Goal: Task Accomplishment & Management: Manage account settings

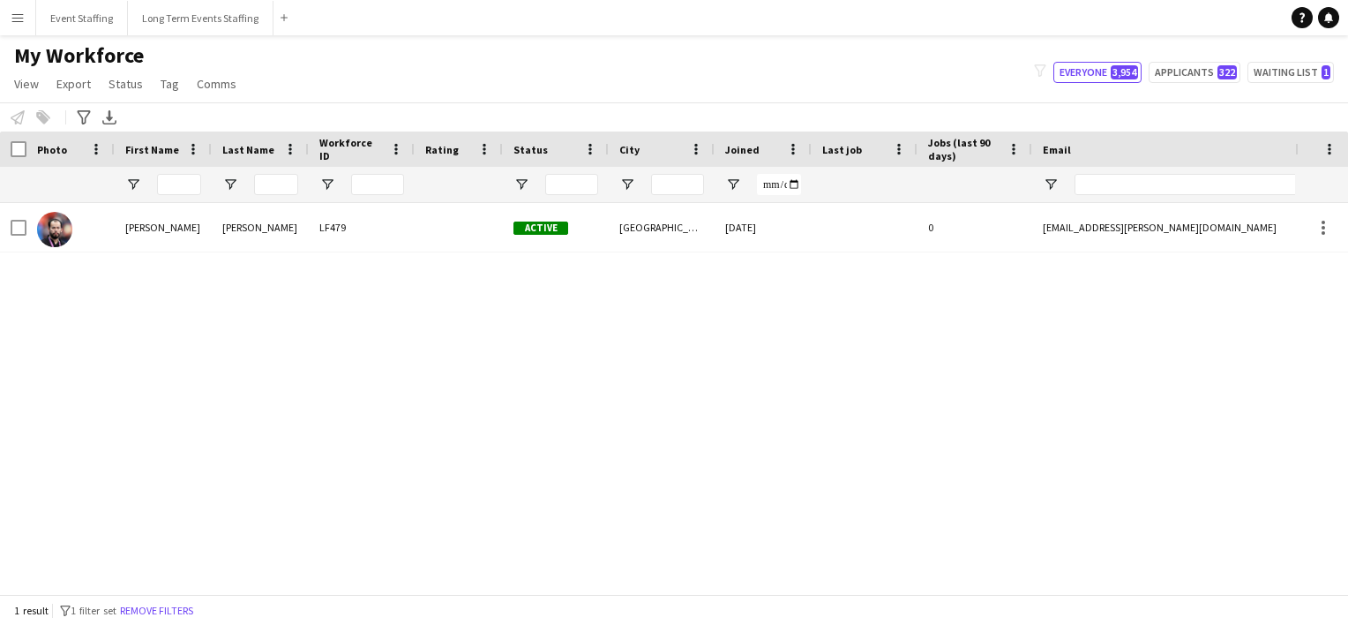
drag, startPoint x: 416, startPoint y: 122, endPoint x: 196, endPoint y: 113, distance: 220.7
click at [196, 113] on div "Notify workforce Add to tag Select at least one crew to tag him or her. Advance…" at bounding box center [674, 116] width 1348 height 29
click at [185, 18] on button "Long Term Events Staffing Close" at bounding box center [201, 18] width 146 height 34
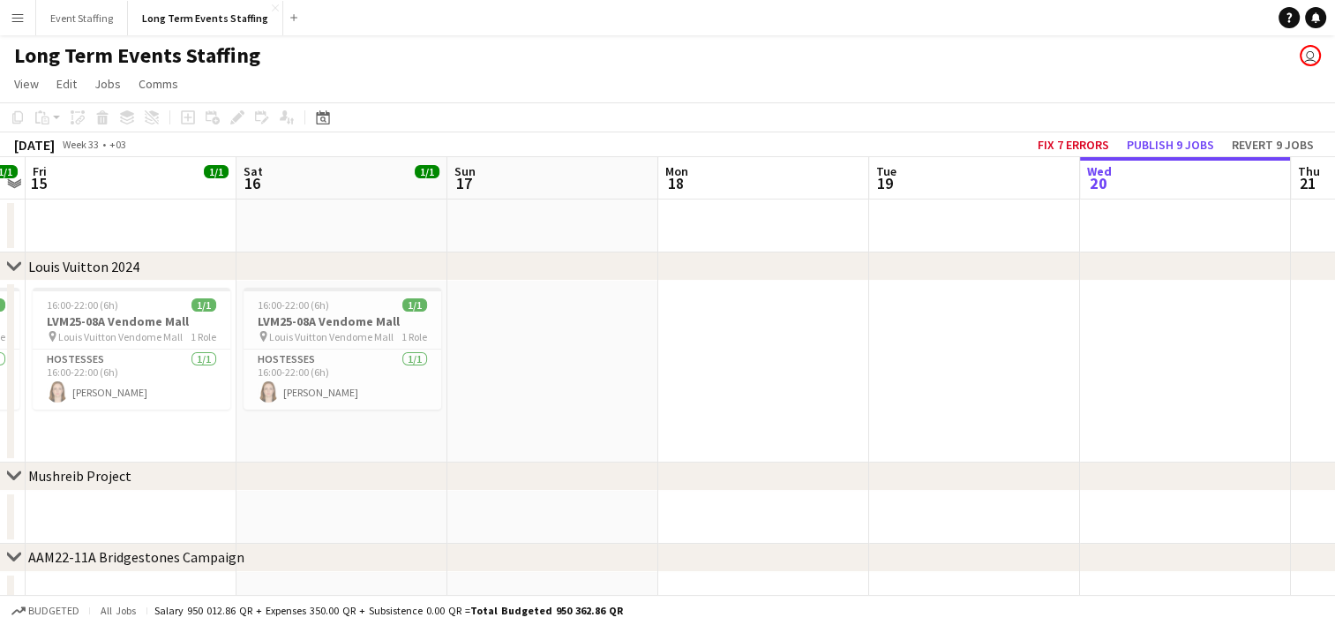
scroll to position [0, 395]
drag, startPoint x: 189, startPoint y: 414, endPoint x: 1059, endPoint y: 512, distance: 875.3
click at [1059, 512] on app-calendar-viewport "Wed 13 1/1 1 Job Thu 14 1/1 1 Job Fri 15 1/1 1 Job Sat 16 1/1 1 Job Sun 17 Mon …" at bounding box center [667, 431] width 1335 height 549
click at [328, 402] on app-card-role "Hostesses [DATE] 16:00-22:00 (6h) [PERSON_NAME]" at bounding box center [343, 379] width 198 height 60
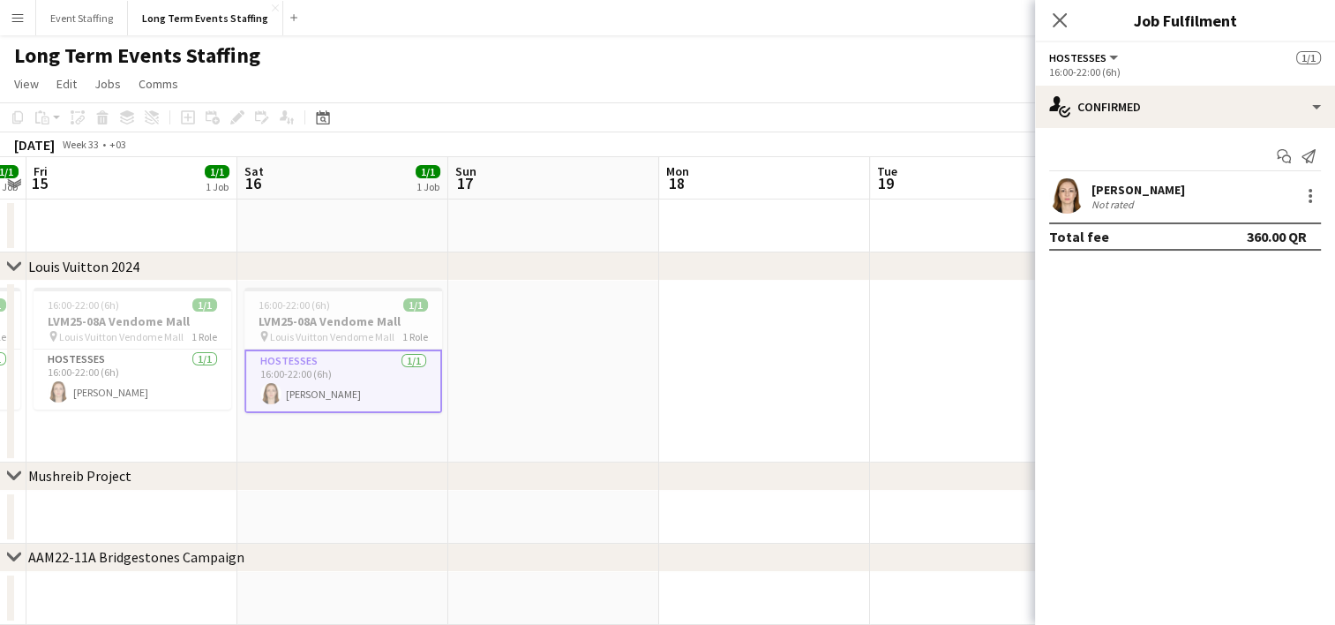
click at [1067, 191] on app-user-avatar at bounding box center [1066, 195] width 35 height 35
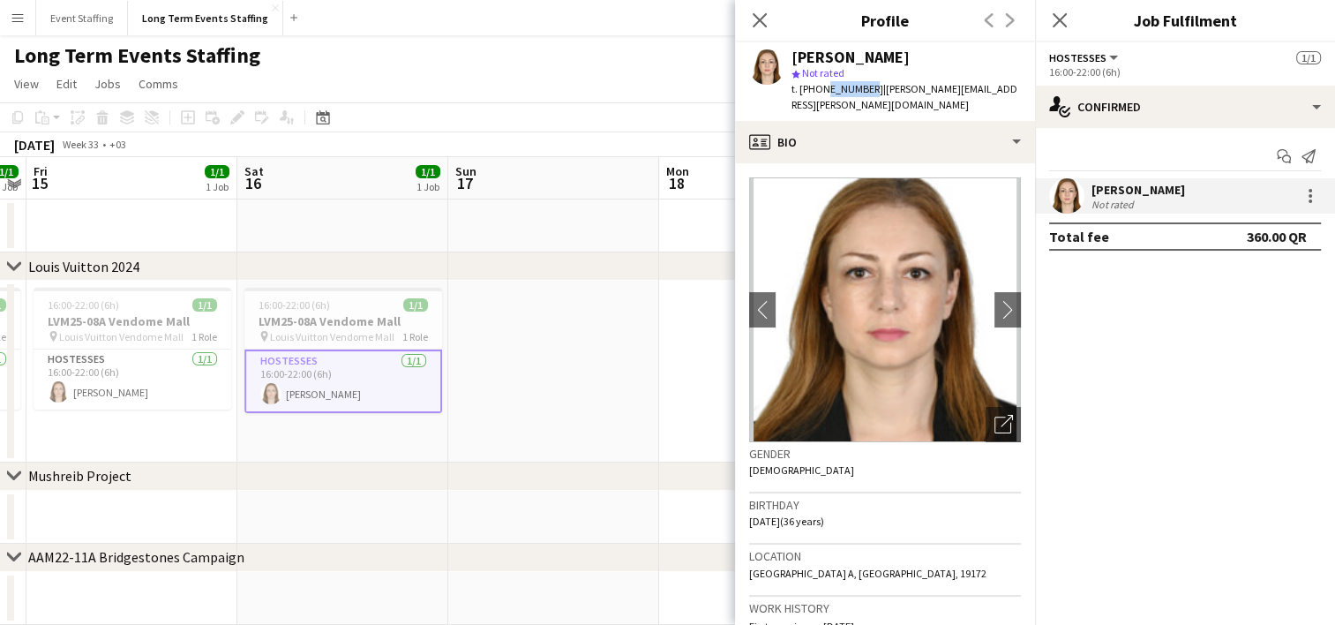
drag, startPoint x: 860, startPoint y: 87, endPoint x: 820, endPoint y: 87, distance: 40.6
click at [820, 87] on span "t. [PHONE_NUMBER]" at bounding box center [837, 88] width 92 height 13
copy span "33366382"
click at [762, 23] on icon at bounding box center [759, 19] width 17 height 17
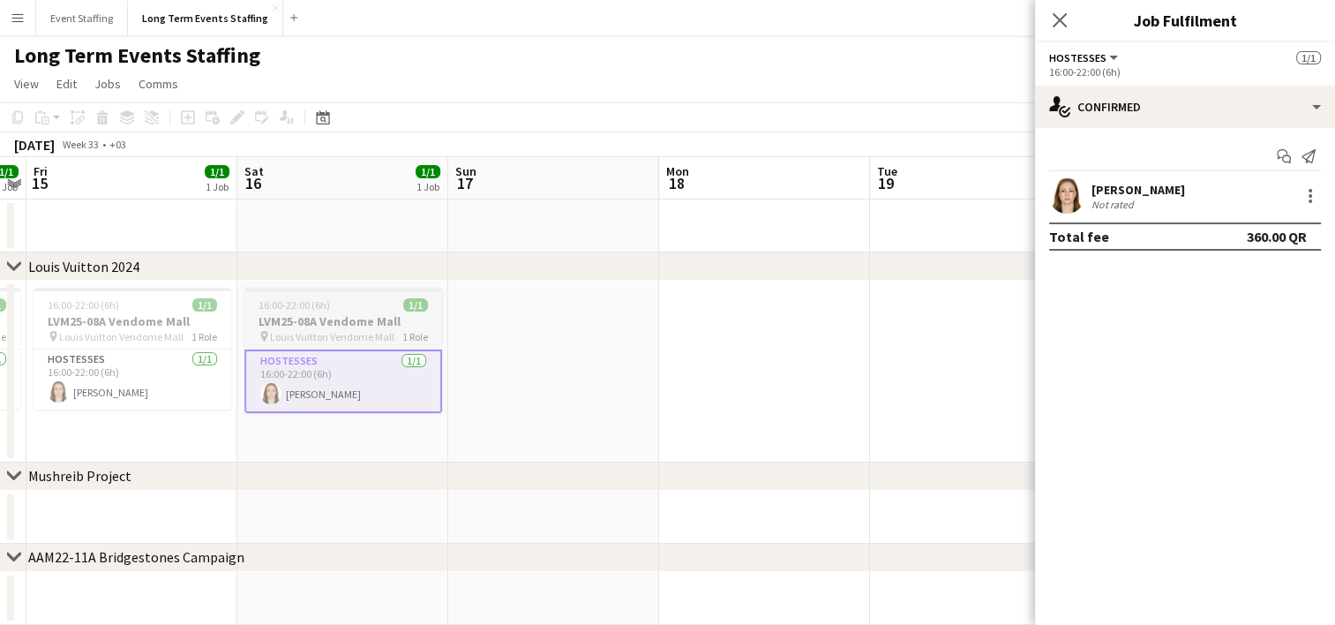
click at [342, 314] on h3 "LVM25-08A Vendome Mall" at bounding box center [343, 321] width 198 height 16
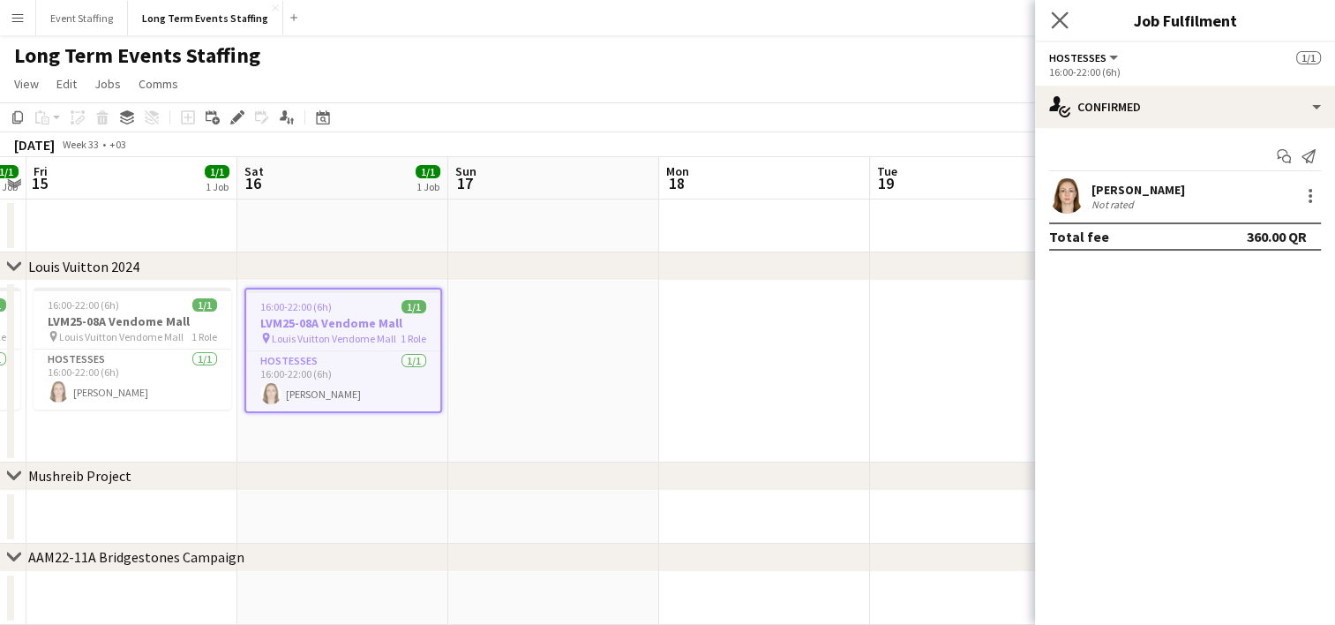
click at [1050, 28] on app-icon "Close pop-in" at bounding box center [1060, 21] width 26 height 26
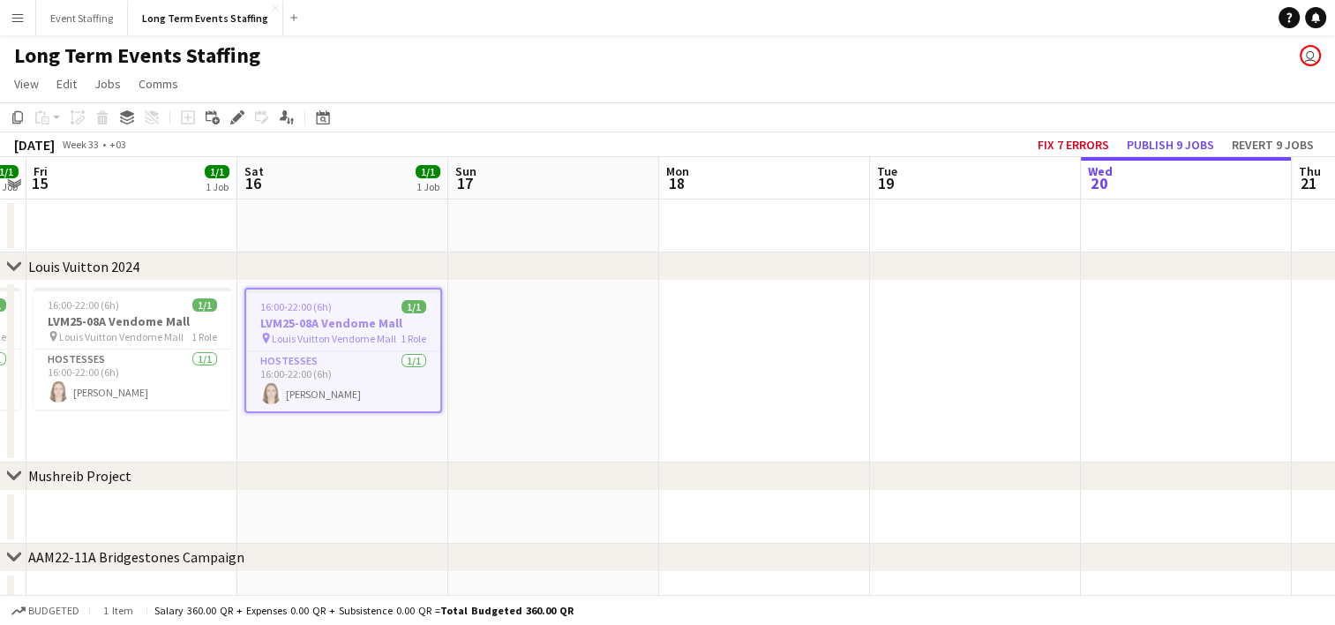
click at [332, 319] on h3 "LVM25-08A Vendome Mall" at bounding box center [343, 323] width 194 height 16
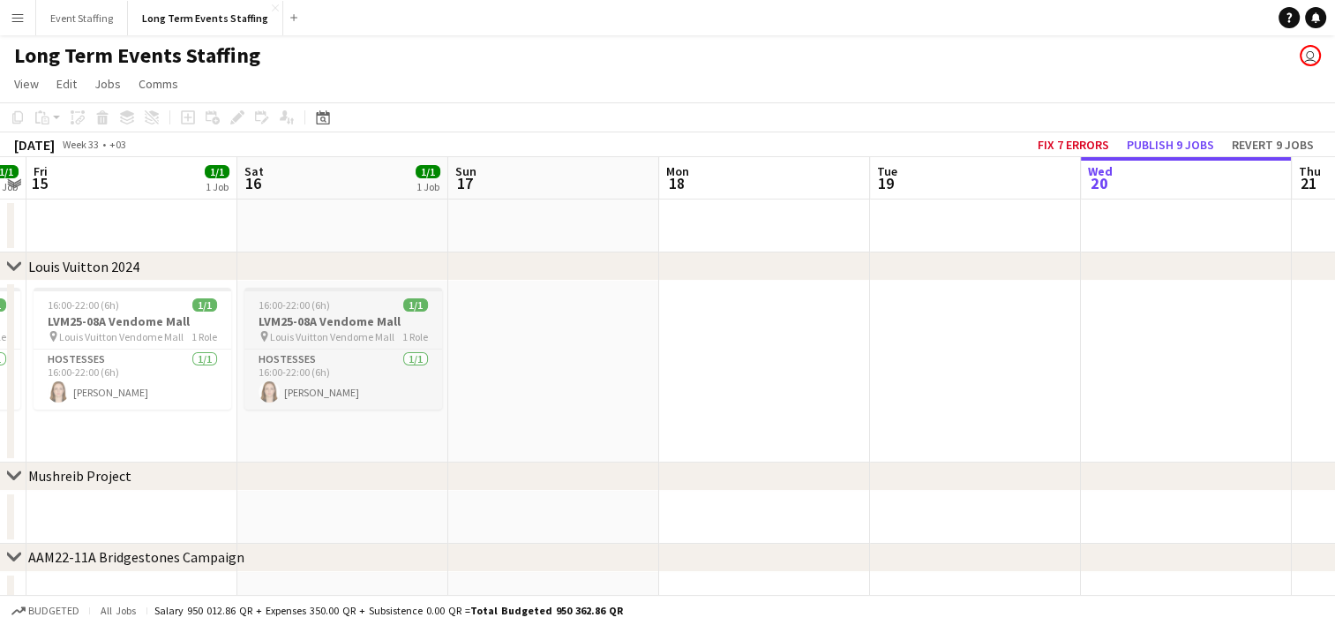
click at [332, 319] on h3 "LVM25-08A Vendome Mall" at bounding box center [343, 321] width 198 height 16
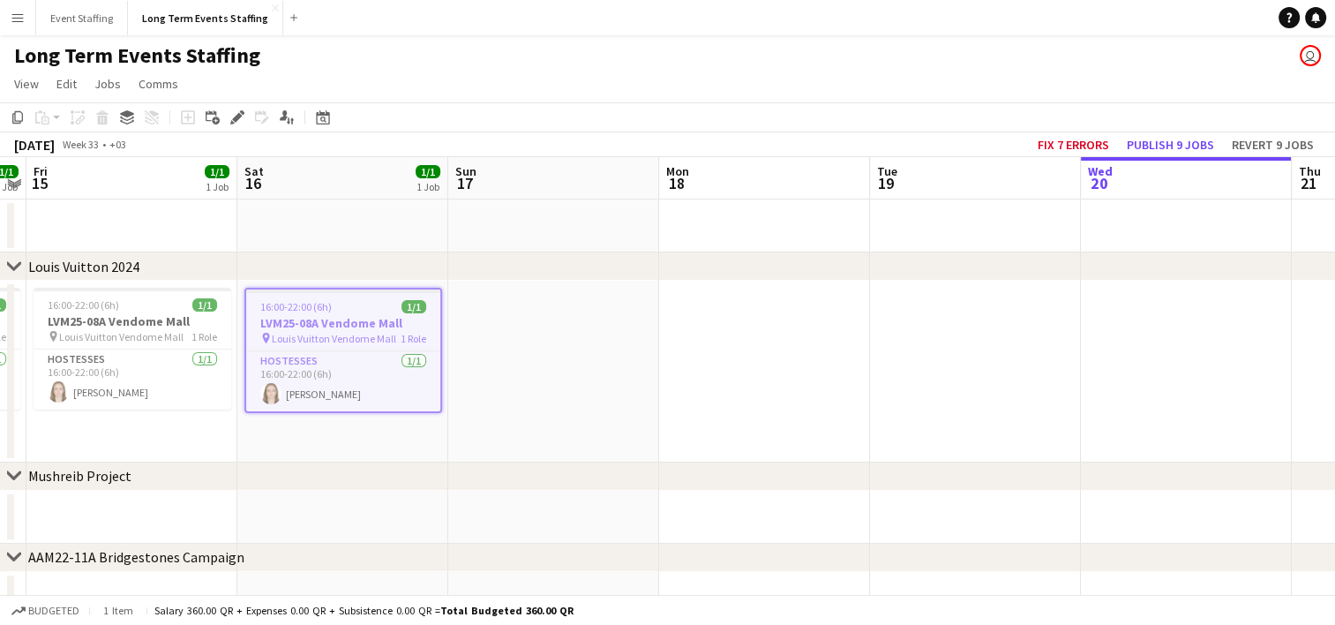
click at [806, 399] on app-date-cell at bounding box center [764, 372] width 211 height 182
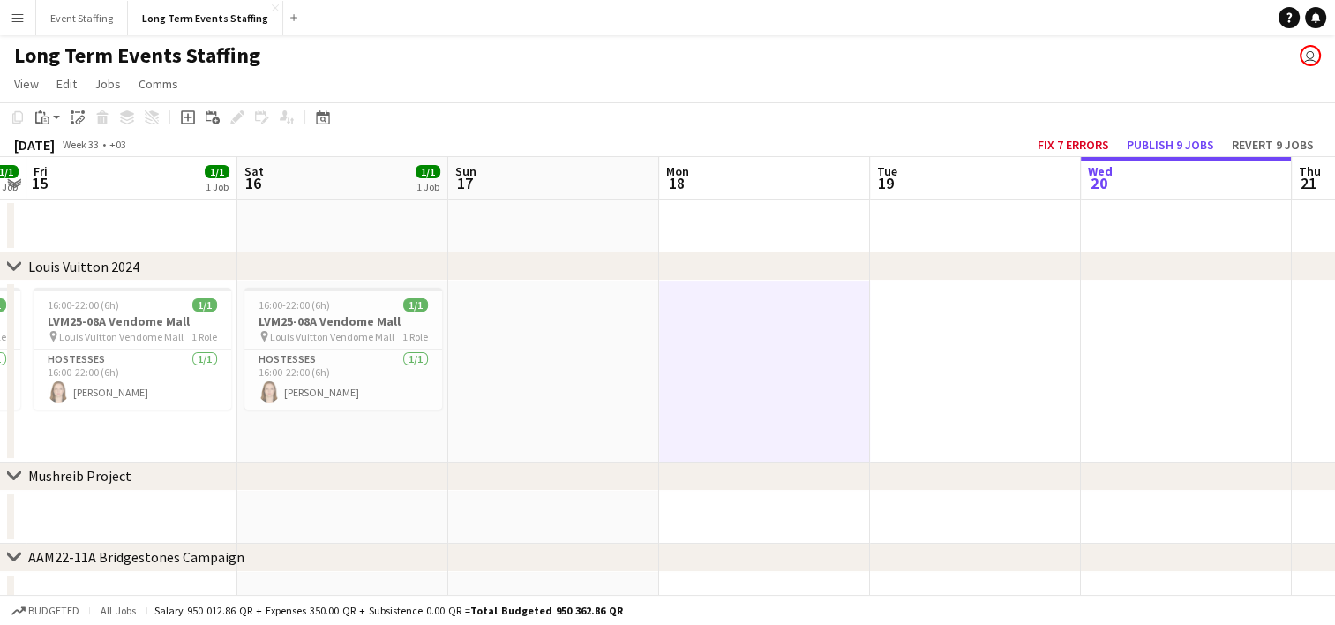
click at [1001, 389] on app-date-cell at bounding box center [975, 372] width 211 height 182
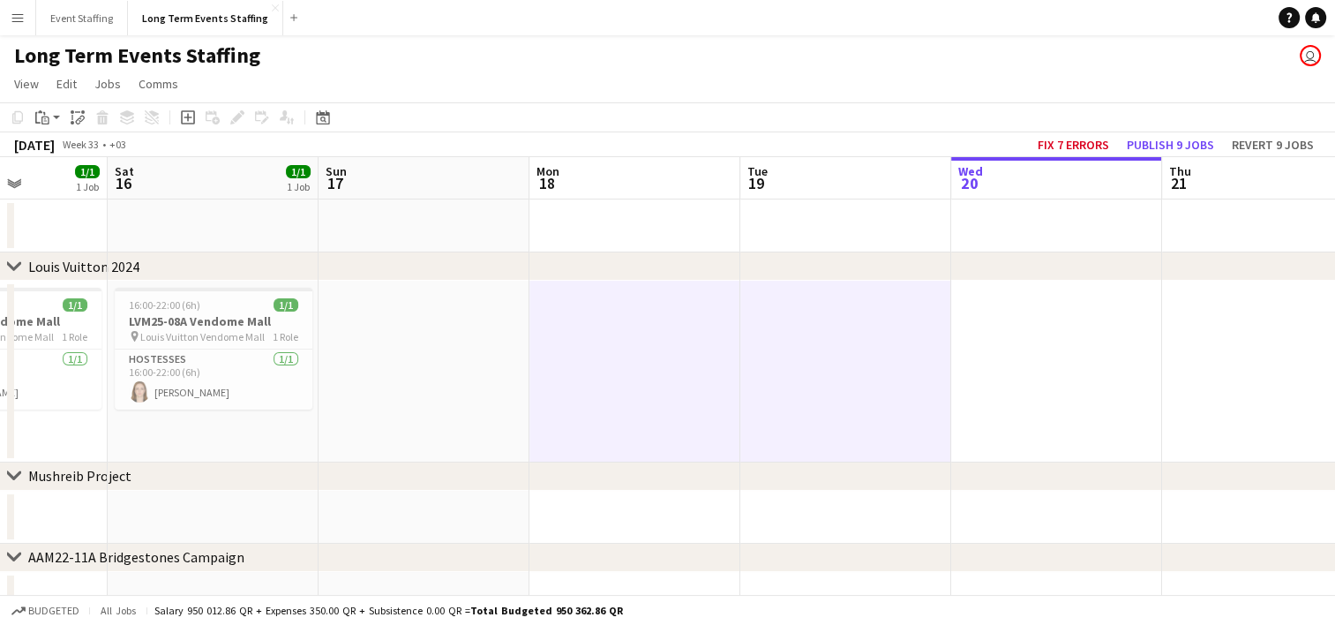
drag, startPoint x: 1161, startPoint y: 377, endPoint x: 607, endPoint y: 296, distance: 559.8
click at [607, 296] on app-calendar-viewport "Wed 13 1/1 1 Job Thu 14 1/1 1 Job Fri 15 1/1 1 Job Sat 16 1/1 1 Job Sun 17 Mon …" at bounding box center [667, 431] width 1335 height 549
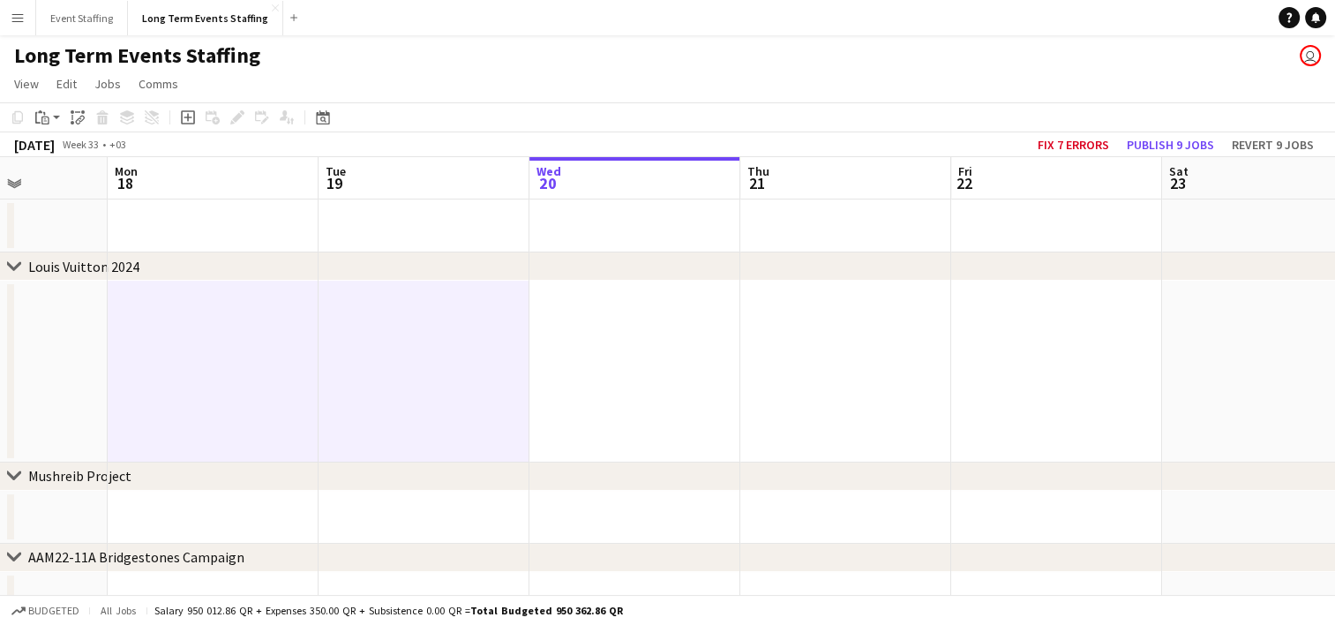
scroll to position [0, 528]
click at [1078, 353] on app-date-cell at bounding box center [1052, 372] width 211 height 182
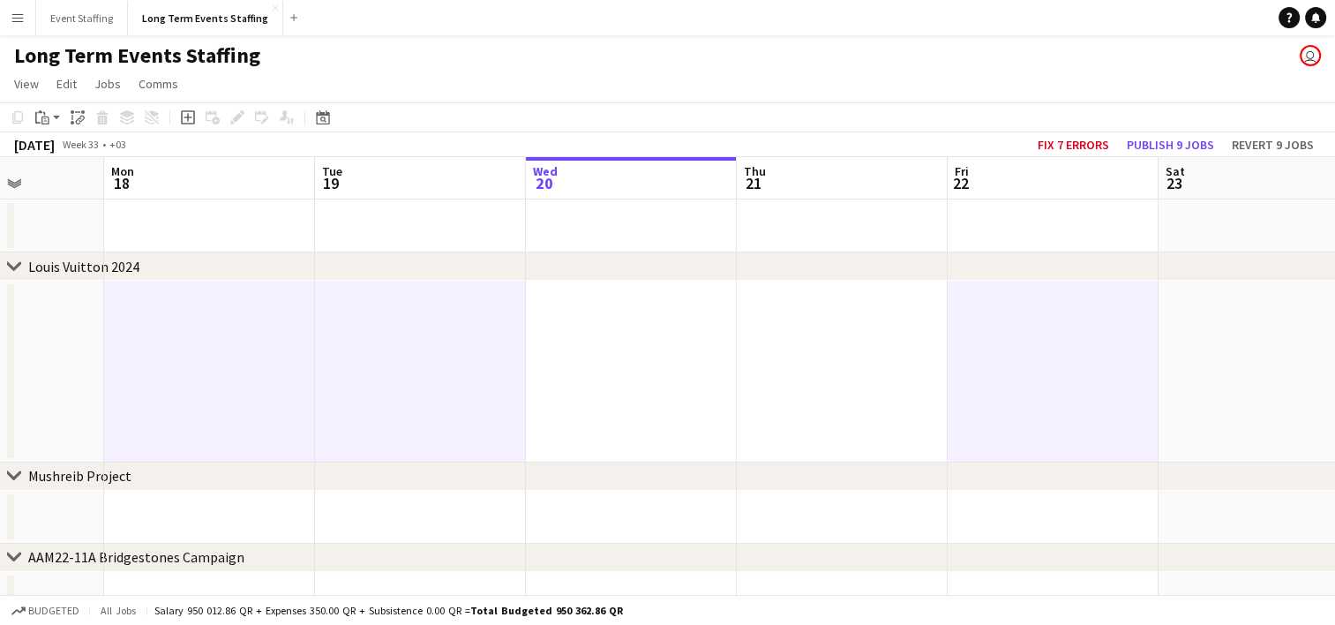
click at [1242, 356] on app-date-cell at bounding box center [1263, 372] width 211 height 182
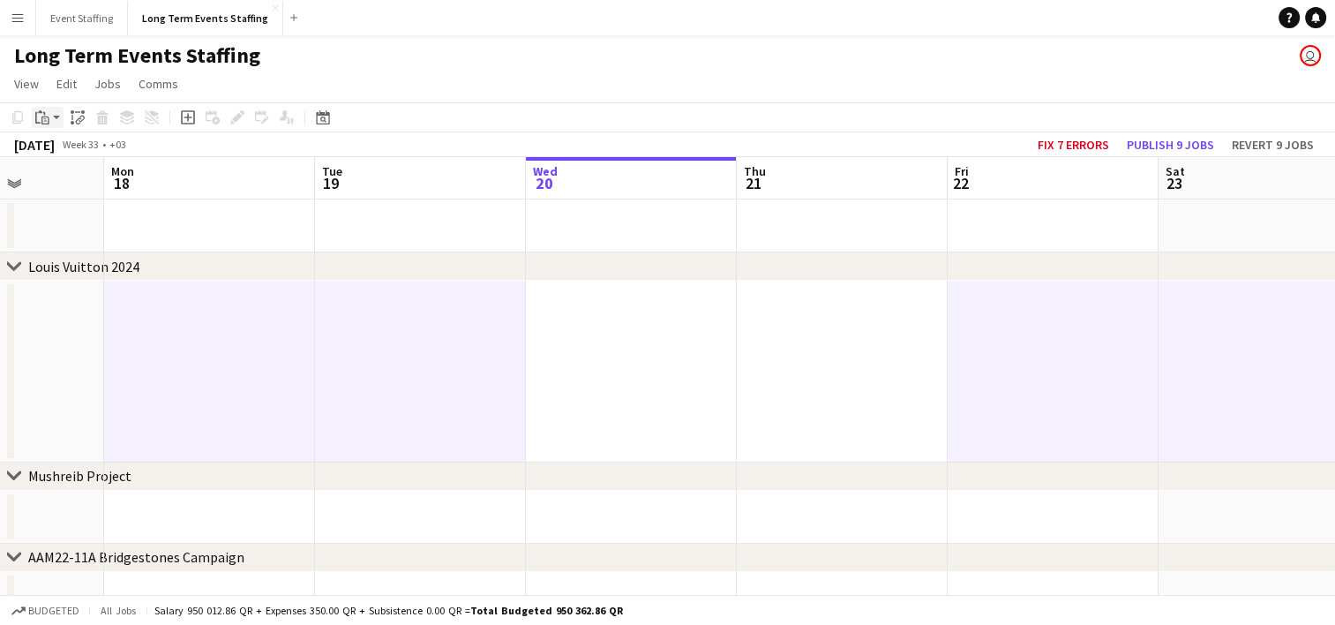
click at [53, 121] on app-action-btn "Paste" at bounding box center [48, 117] width 32 height 21
click at [64, 179] on link "Paste with crew Ctrl+Shift+V" at bounding box center [130, 181] width 166 height 16
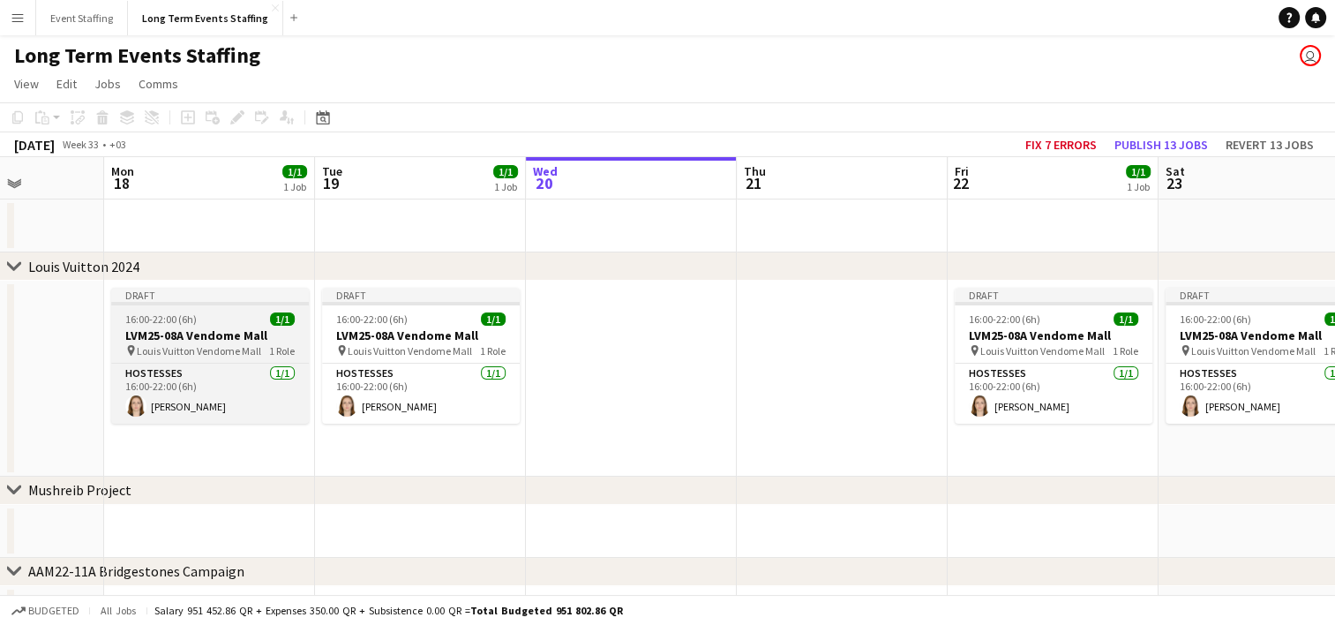
click at [173, 318] on span "16:00-22:00 (6h)" at bounding box center [160, 318] width 71 height 13
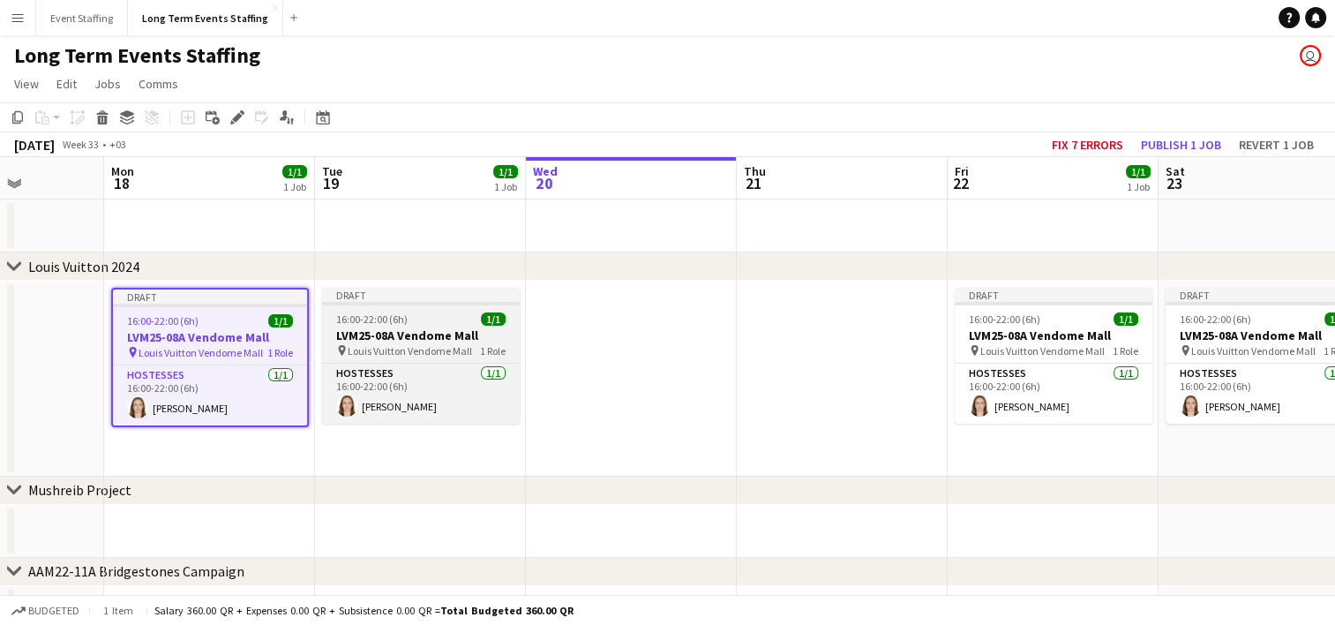
click at [353, 311] on app-job-card "Draft 16:00-22:00 (6h) 1/1 LVM25-08A Vendome Mall pin Louis Vuitton Vendome Mal…" at bounding box center [421, 356] width 198 height 136
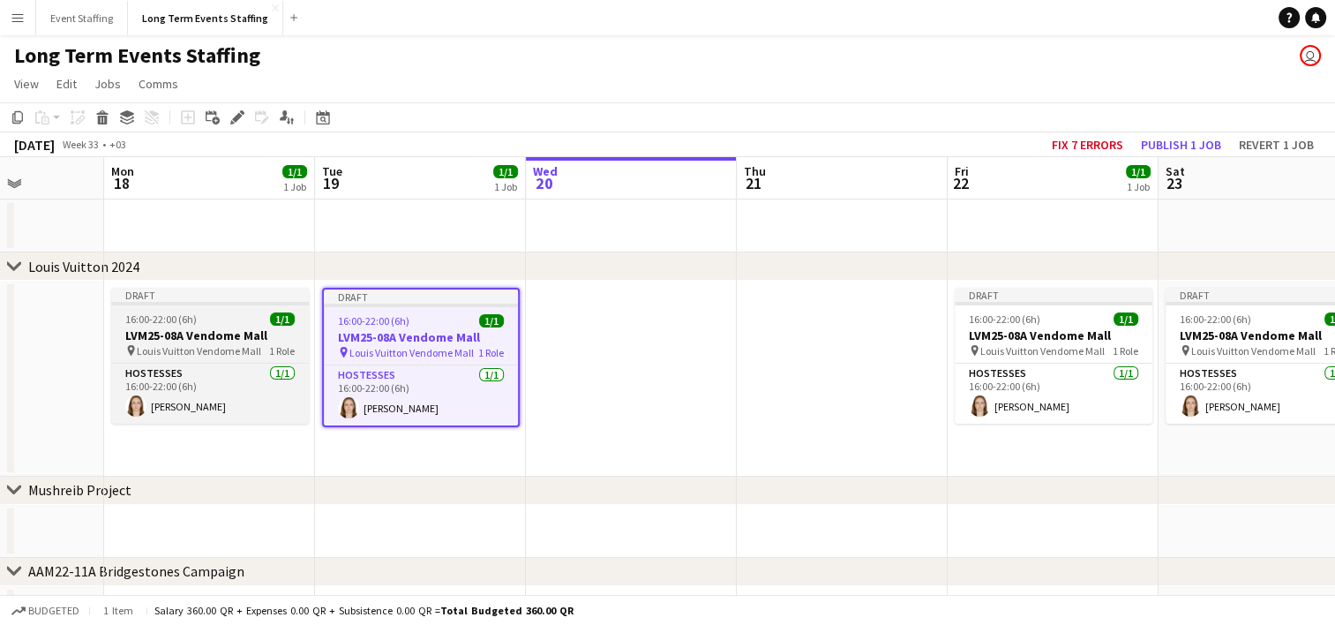
click at [212, 328] on h3 "LVM25-08A Vendome Mall" at bounding box center [210, 335] width 198 height 16
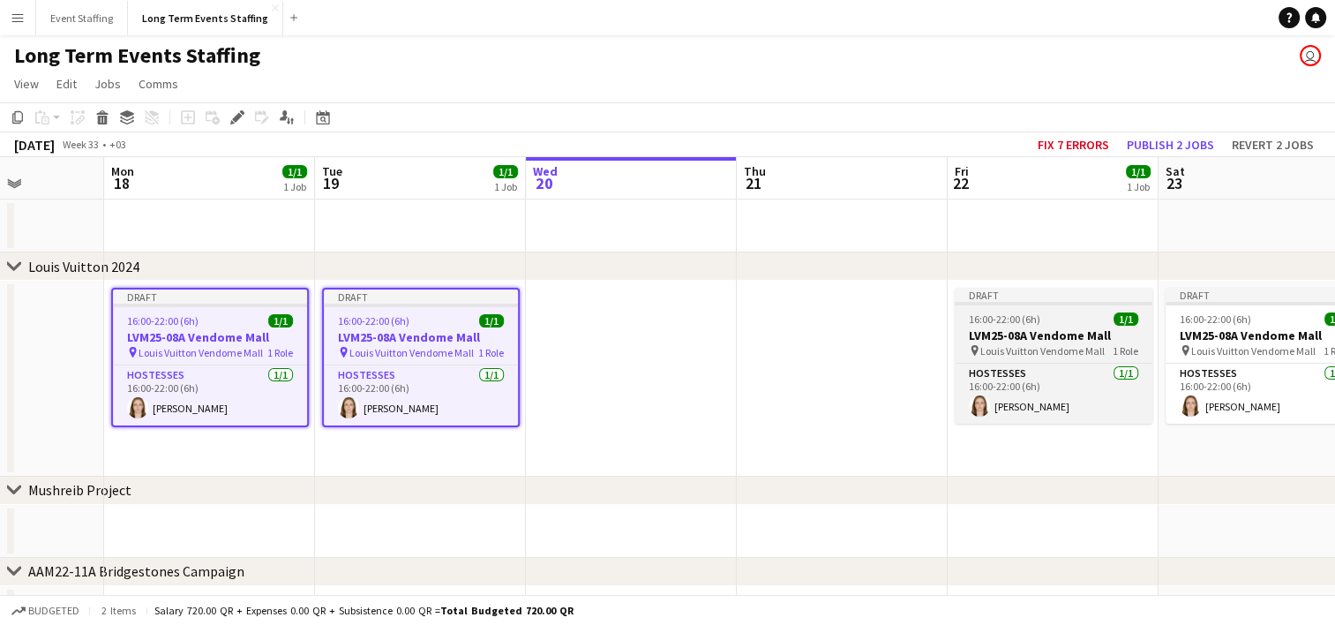
click at [979, 341] on h3 "LVM25-08A Vendome Mall" at bounding box center [1054, 335] width 198 height 16
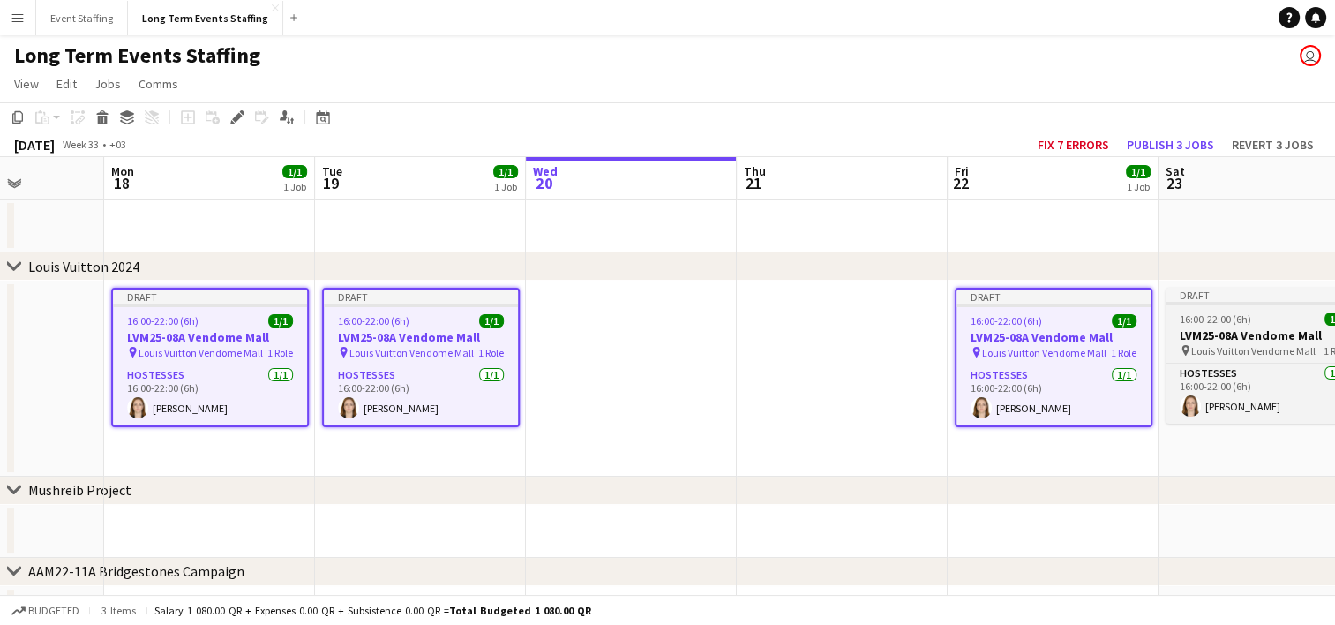
click at [1252, 331] on h3 "LVM25-08A Vendome Mall" at bounding box center [1264, 335] width 198 height 16
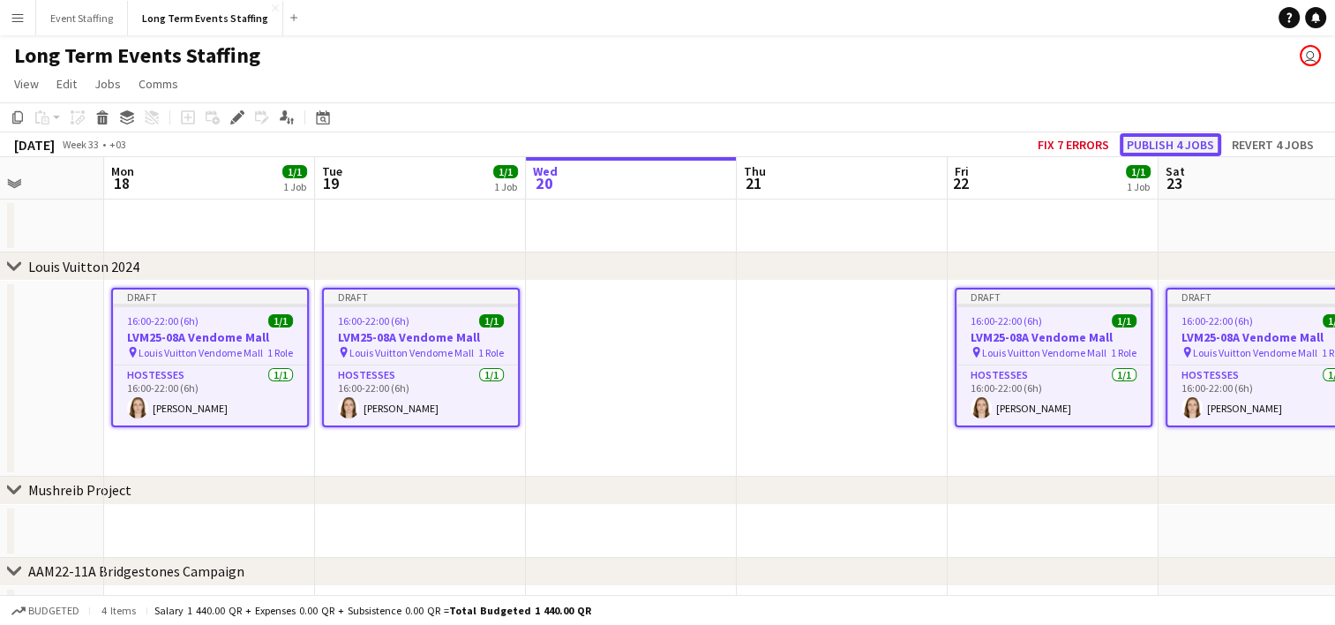
click at [1160, 137] on button "Publish 4 jobs" at bounding box center [1170, 144] width 101 height 23
